Goal: Transaction & Acquisition: Purchase product/service

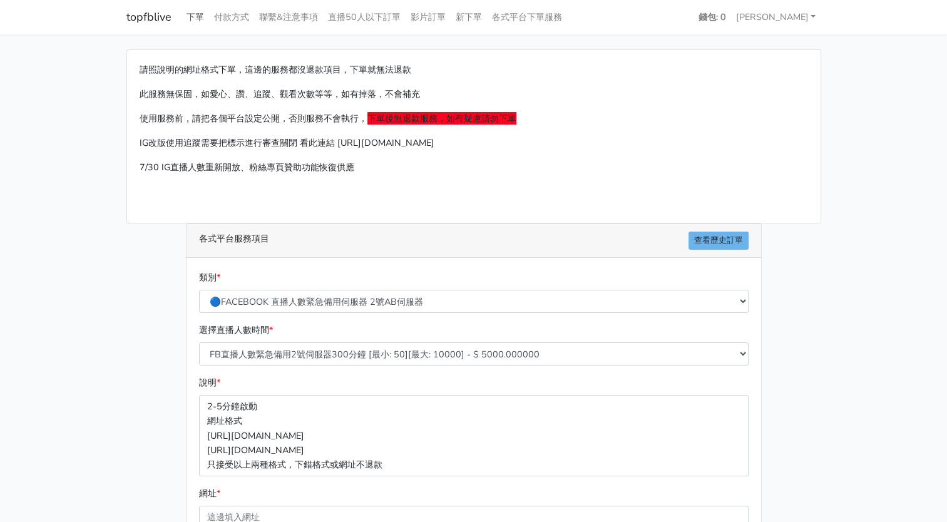
click at [186, 16] on link "下單" at bounding box center [196, 17] width 28 height 24
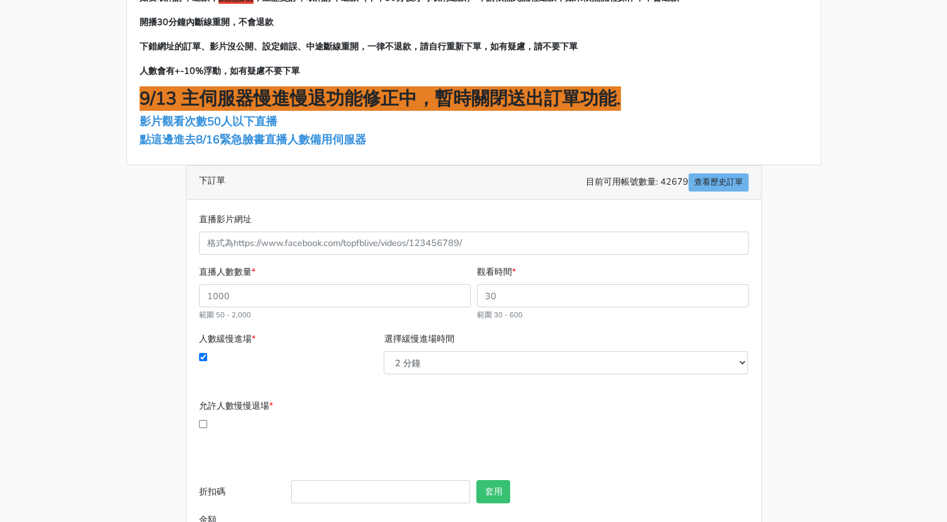
scroll to position [101, 0]
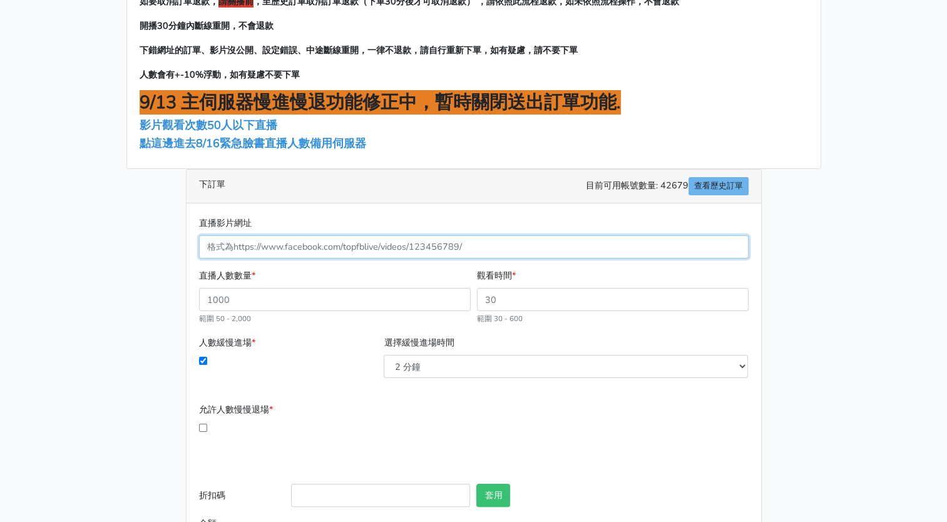
click at [270, 247] on input "直播影片網址" at bounding box center [474, 246] width 550 height 23
click at [247, 249] on input "直播影片網址" at bounding box center [474, 246] width 550 height 23
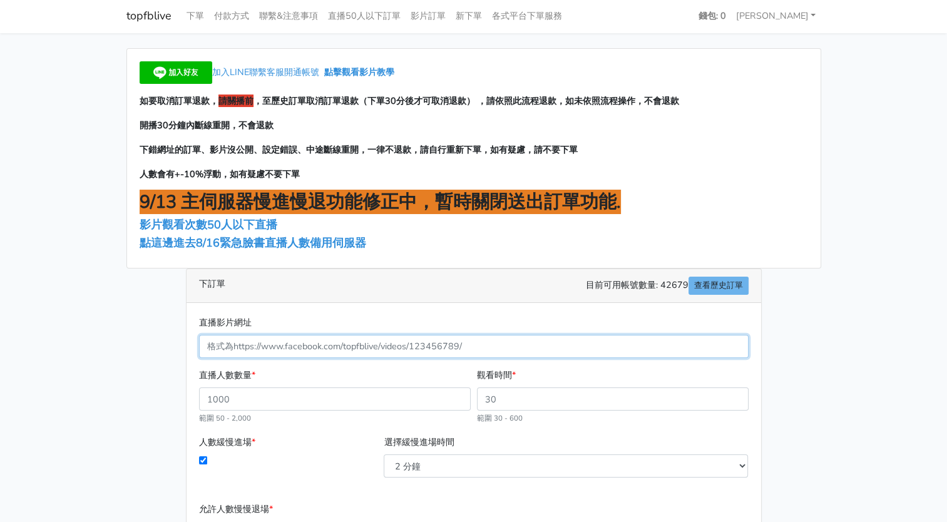
scroll to position [0, 0]
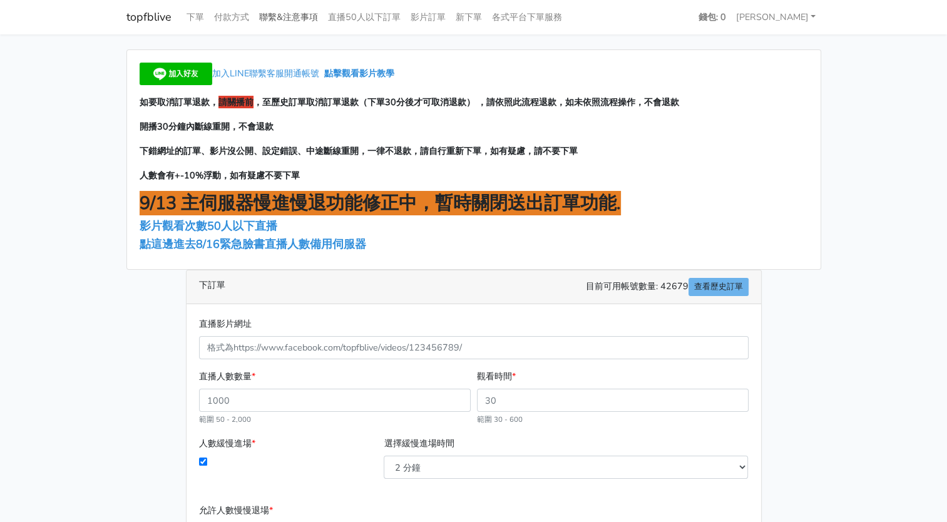
click at [286, 16] on link "聯繫&注意事項" at bounding box center [288, 17] width 69 height 24
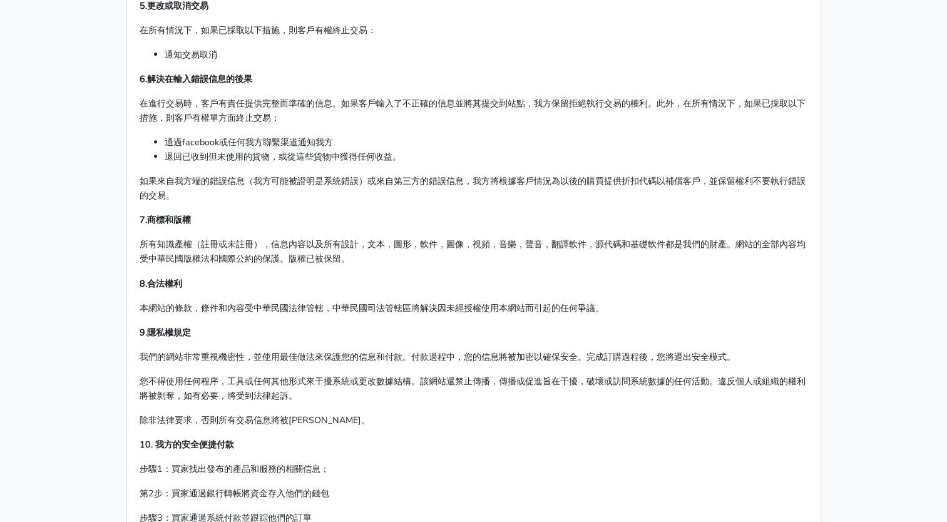
scroll to position [583, 0]
